Goal: Transaction & Acquisition: Purchase product/service

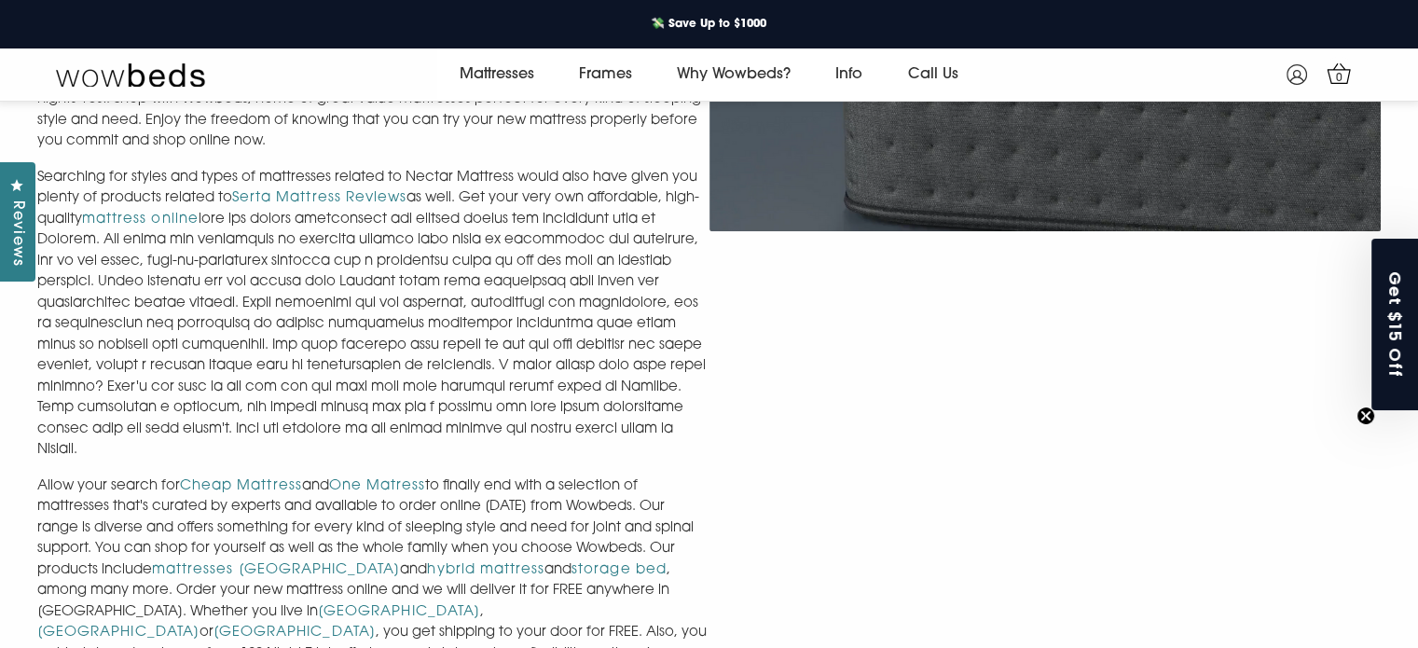
scroll to position [854, 0]
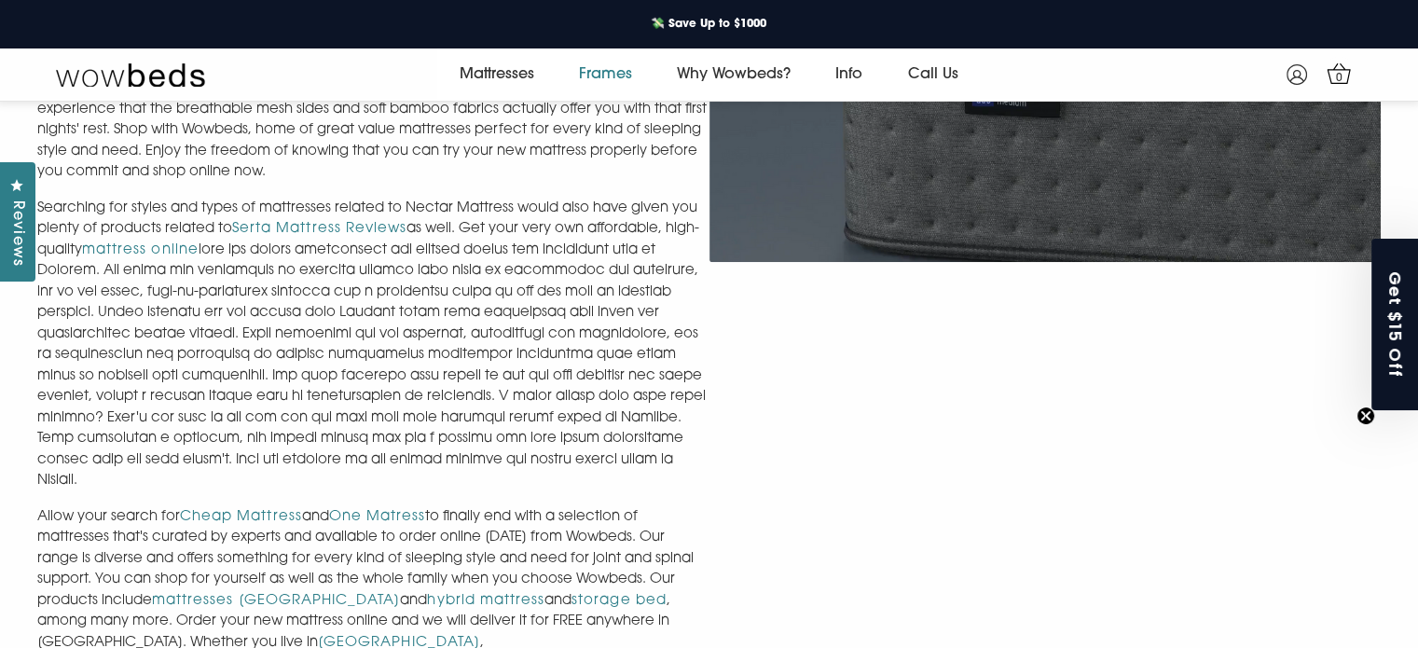
click at [625, 68] on link "Frames" at bounding box center [605, 74] width 98 height 52
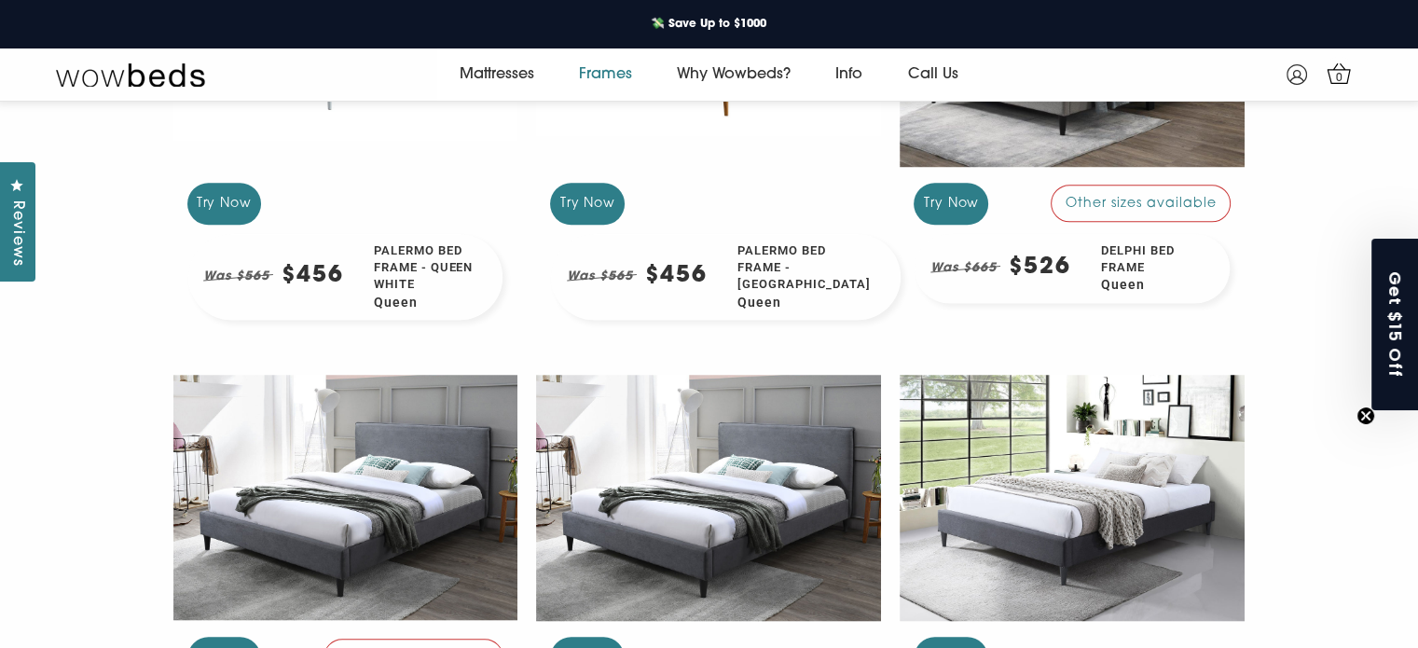
scroll to position [1879, 0]
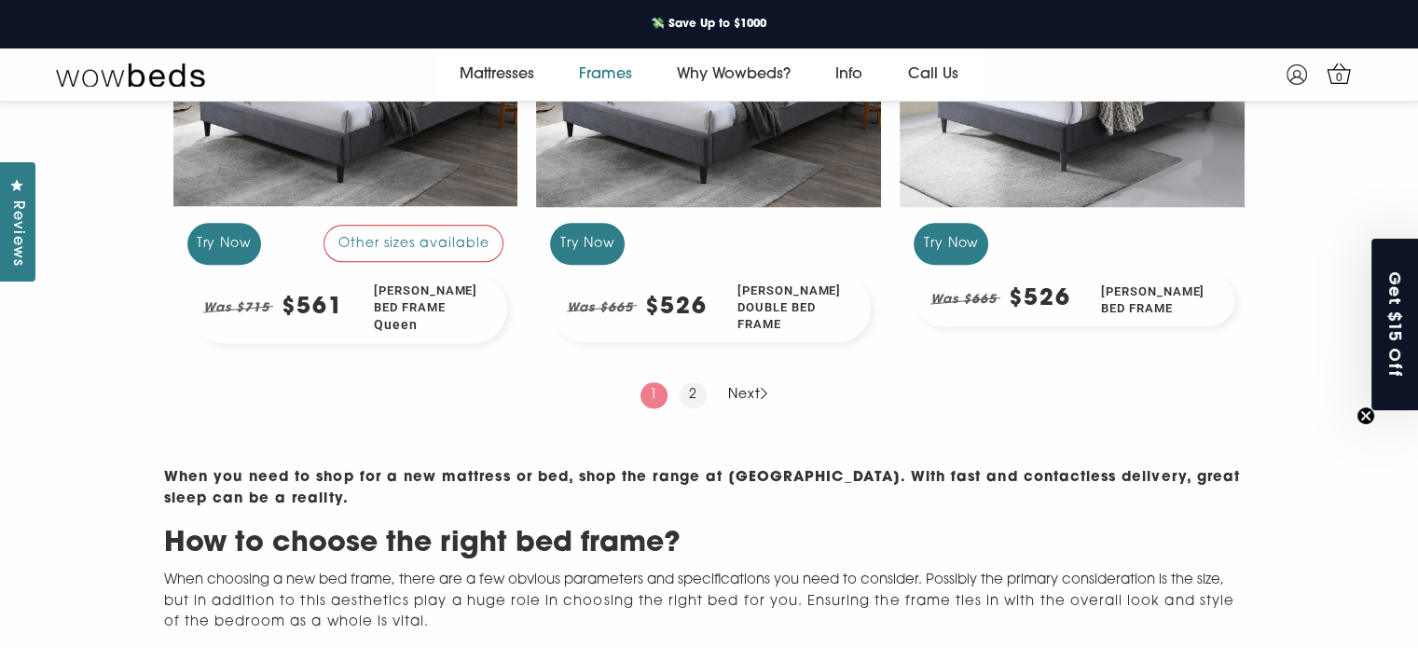
click at [693, 408] on link "2" at bounding box center [693, 395] width 27 height 26
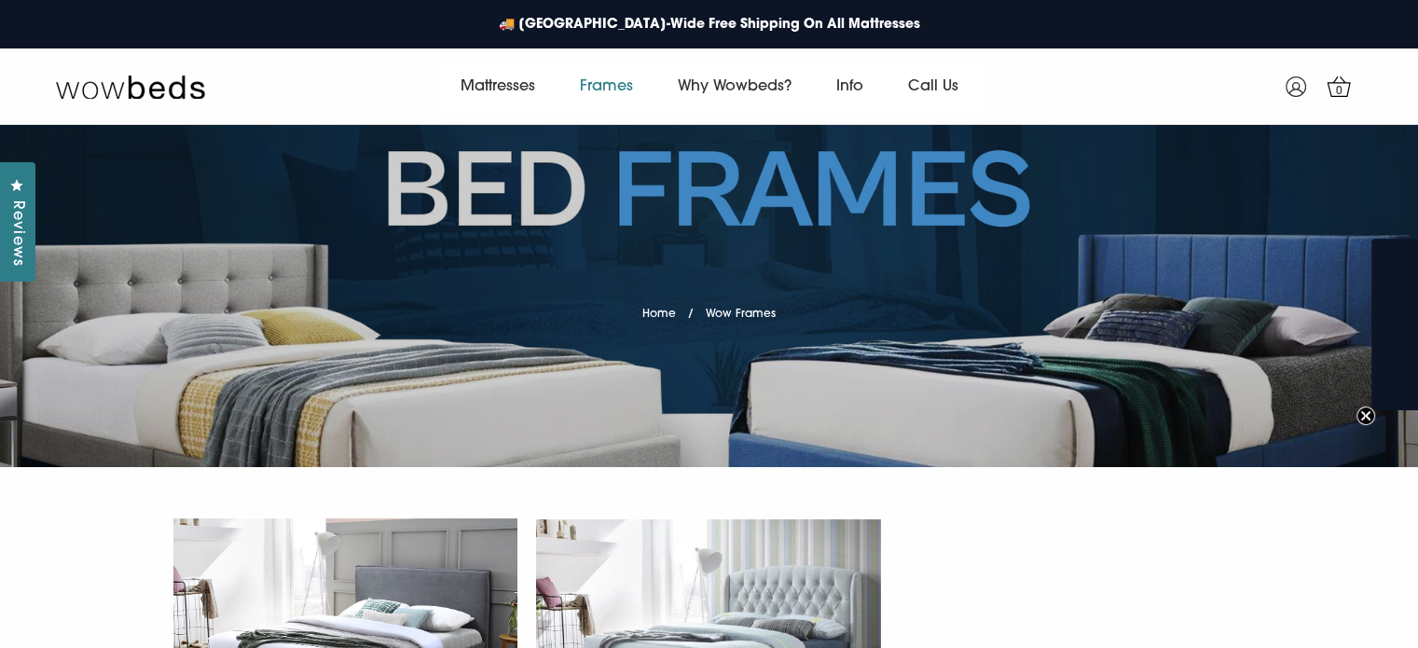
scroll to position [377, 0]
